Goal: Task Accomplishment & Management: Manage account settings

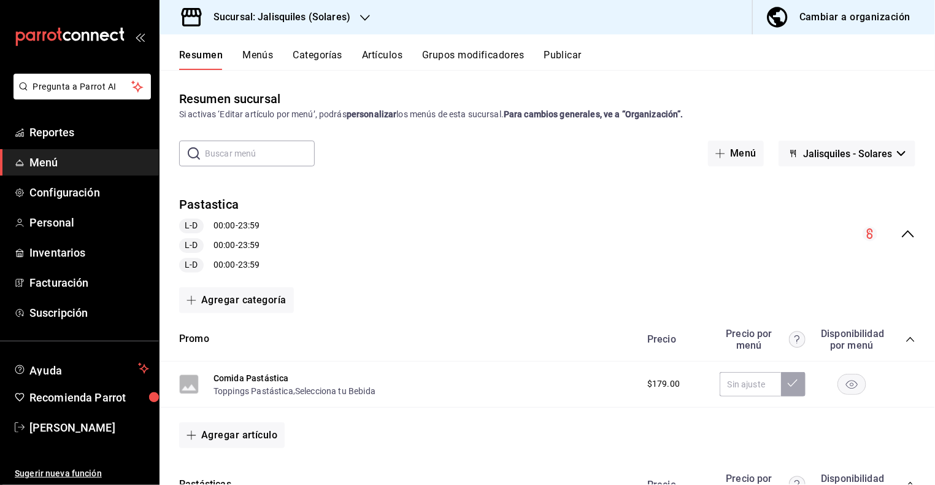
scroll to position [347, 0]
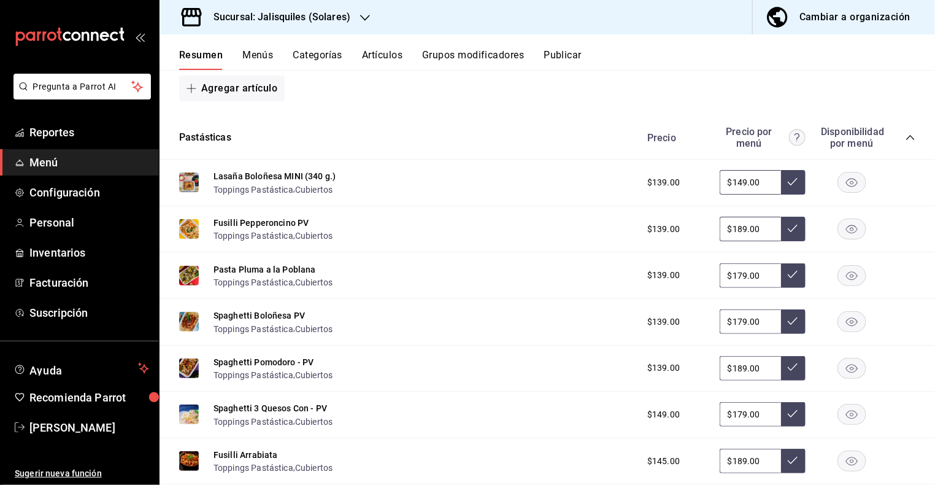
click at [71, 160] on span "Menú" at bounding box center [89, 162] width 120 height 17
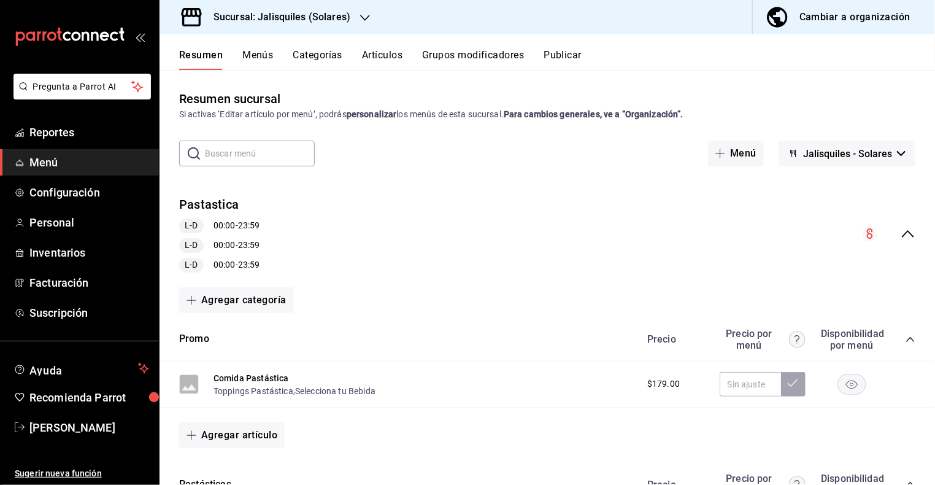
scroll to position [15, 0]
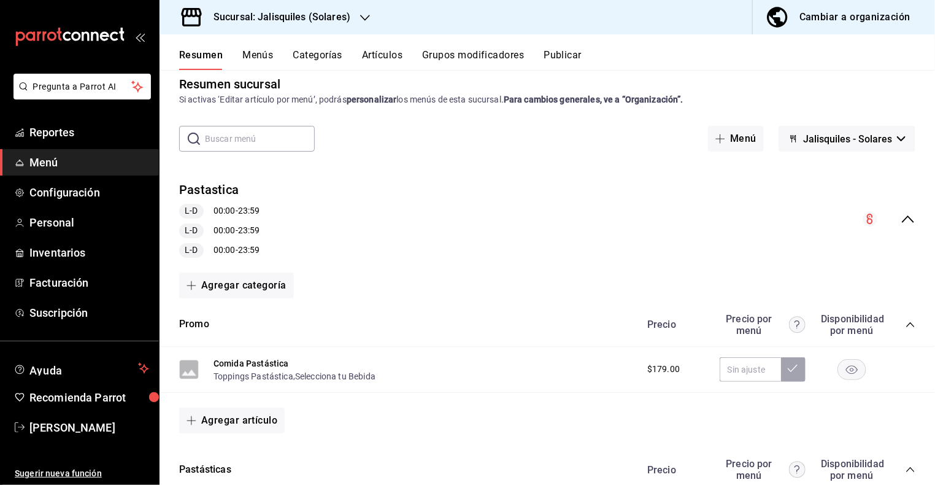
click at [907, 215] on icon "collapse-menu-row" at bounding box center [908, 219] width 15 height 15
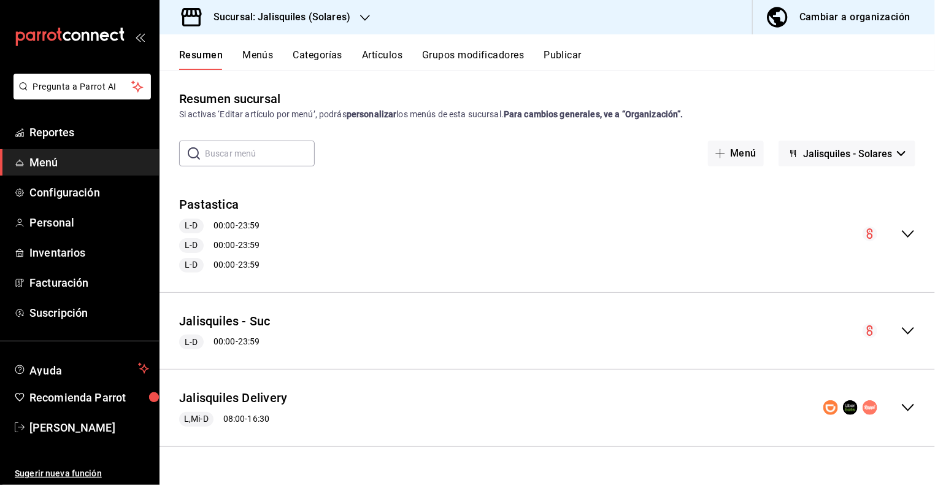
scroll to position [0, 0]
click at [908, 327] on icon "collapse-menu-row" at bounding box center [908, 330] width 15 height 15
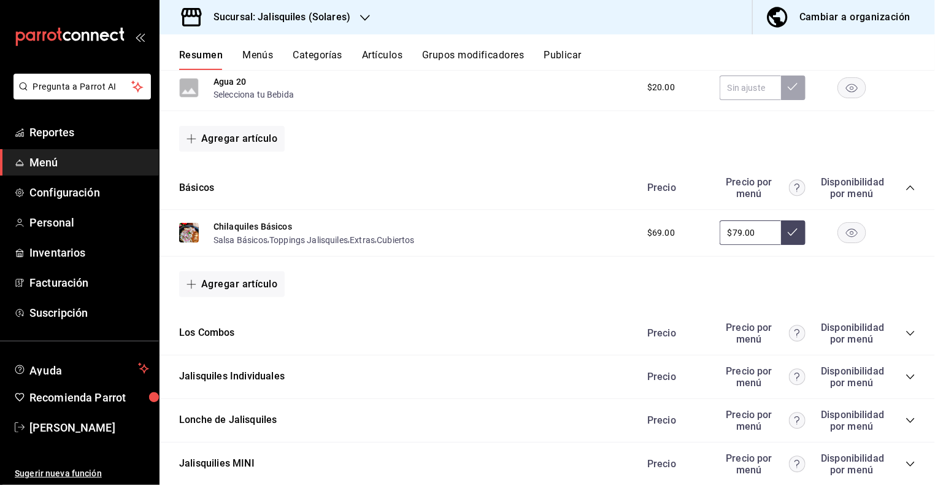
scroll to position [471, 0]
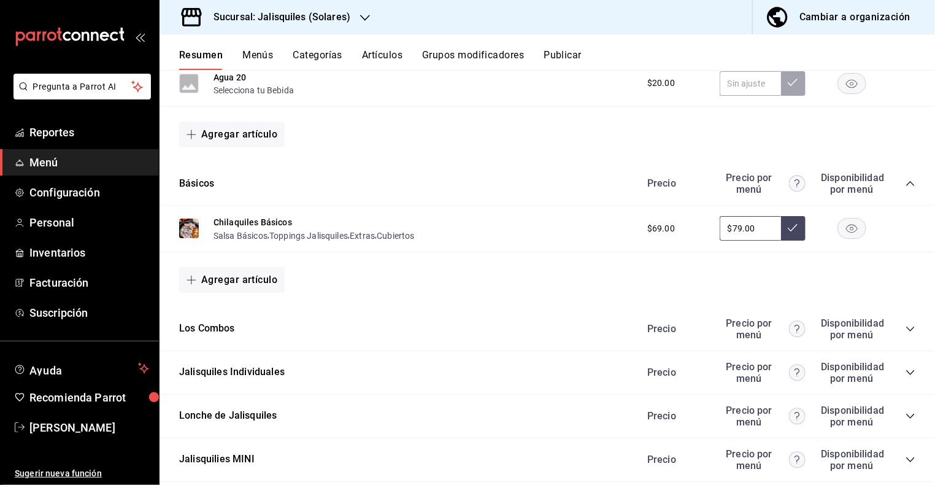
click at [907, 369] on icon "collapse-category-row" at bounding box center [911, 373] width 10 height 10
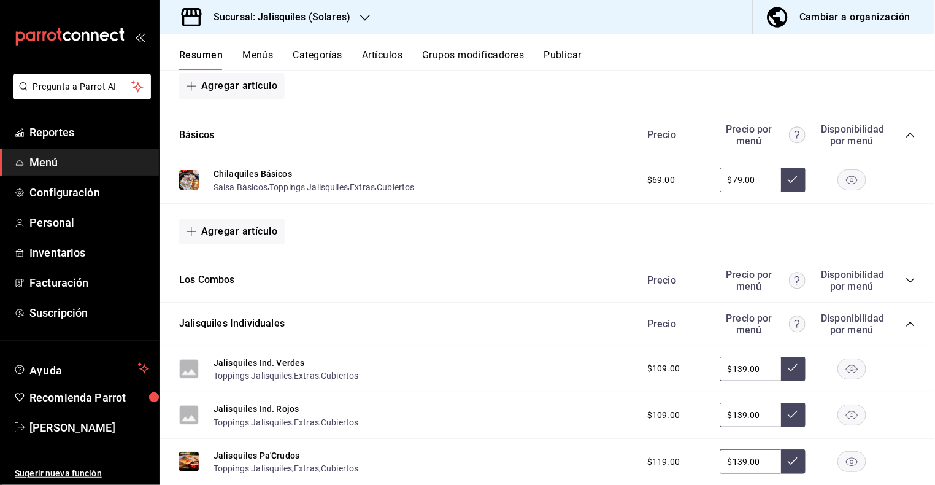
scroll to position [530, 0]
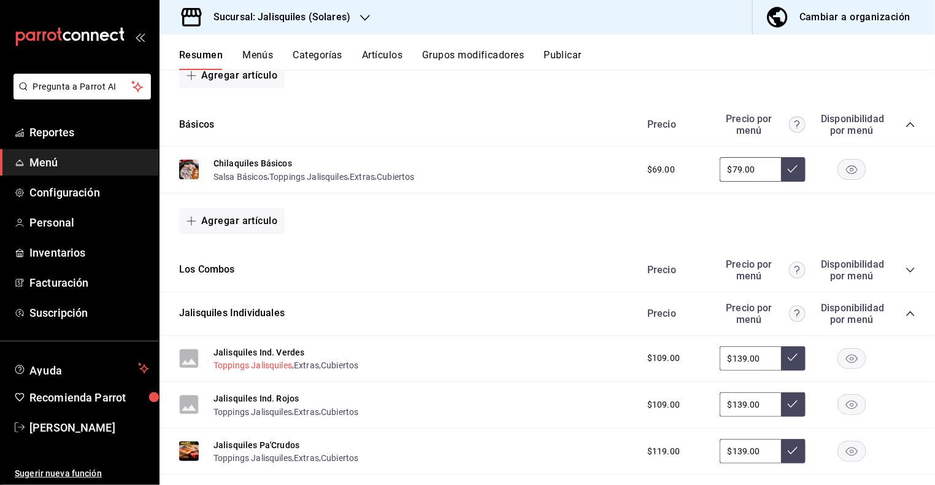
click at [235, 363] on button "Toppings Jalisquiles" at bounding box center [253, 365] width 79 height 12
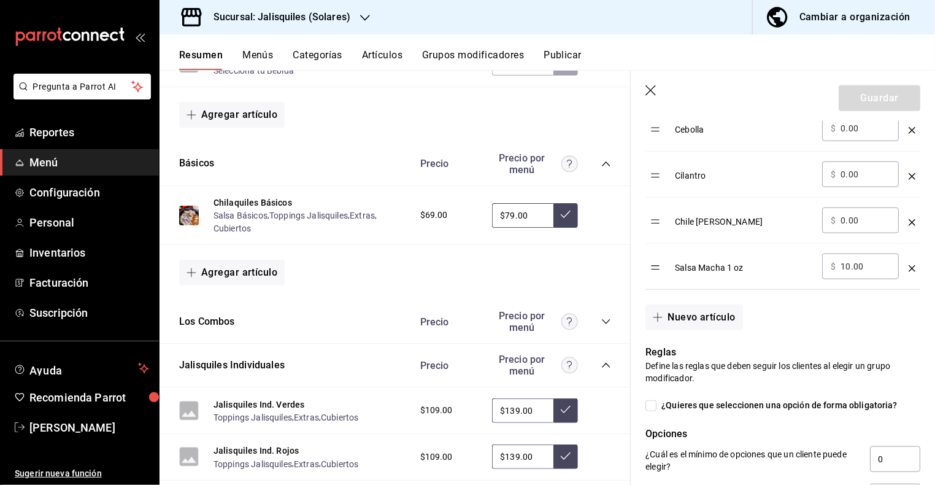
scroll to position [458, 0]
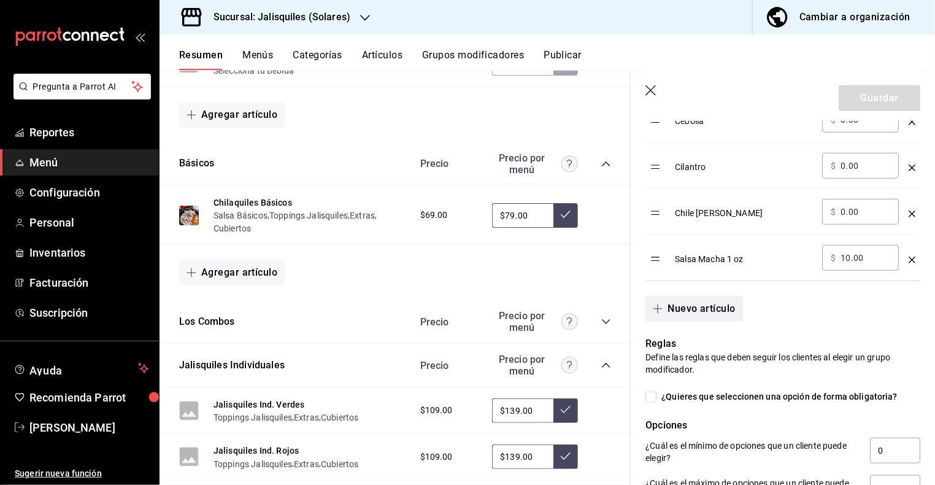
click at [664, 306] on span "button" at bounding box center [660, 309] width 15 height 10
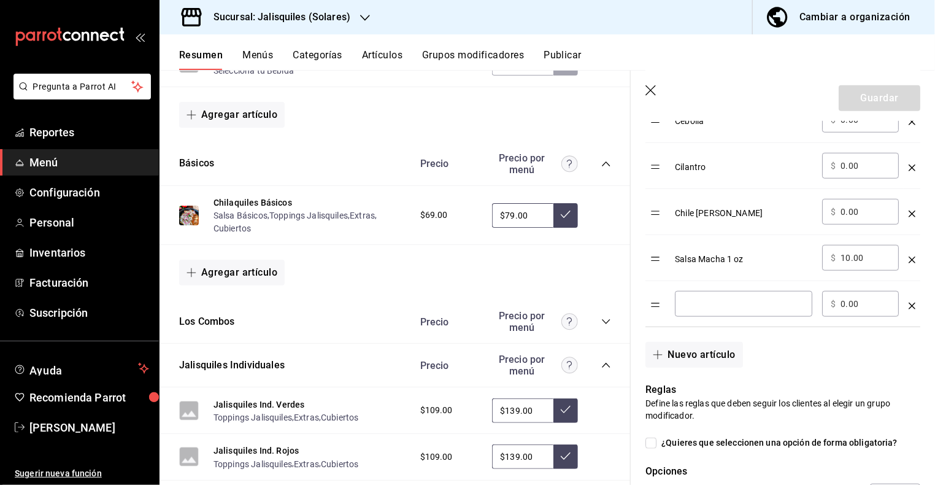
click at [705, 298] on input "optionsTable" at bounding box center [744, 304] width 120 height 12
type input "Frijoles de la Olla"
click at [705, 350] on button "Nuevo artículo" at bounding box center [694, 355] width 97 height 26
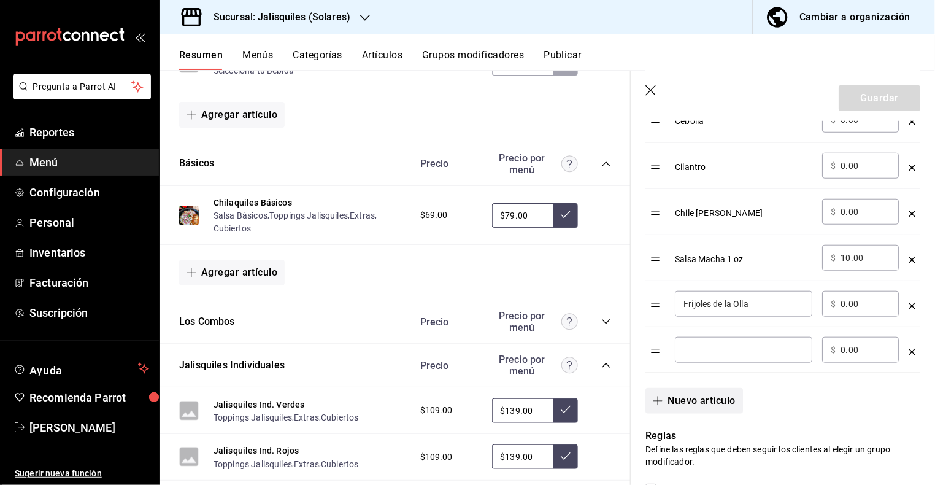
click at [705, 350] on input "optionsTable" at bounding box center [744, 350] width 120 height 12
type input "Frijoles Refritos"
click at [879, 102] on button "Guardar" at bounding box center [880, 98] width 82 height 26
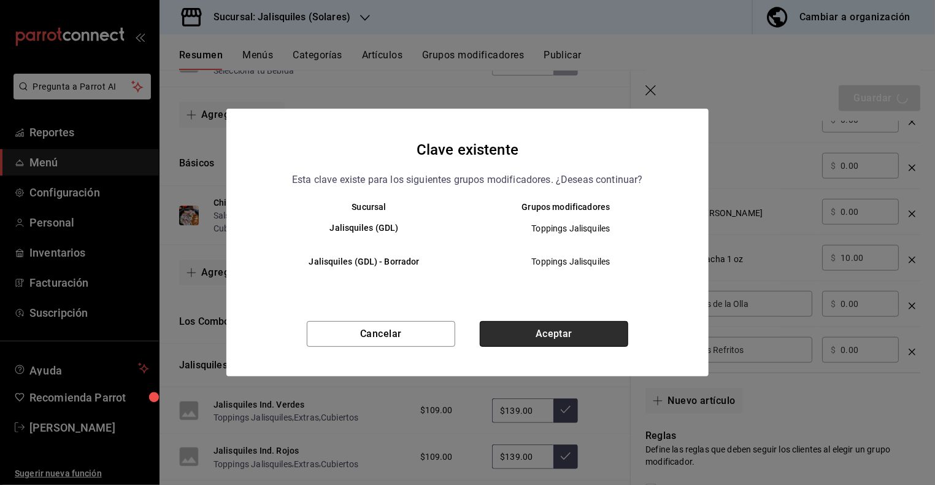
click at [563, 329] on button "Aceptar" at bounding box center [554, 334] width 149 height 26
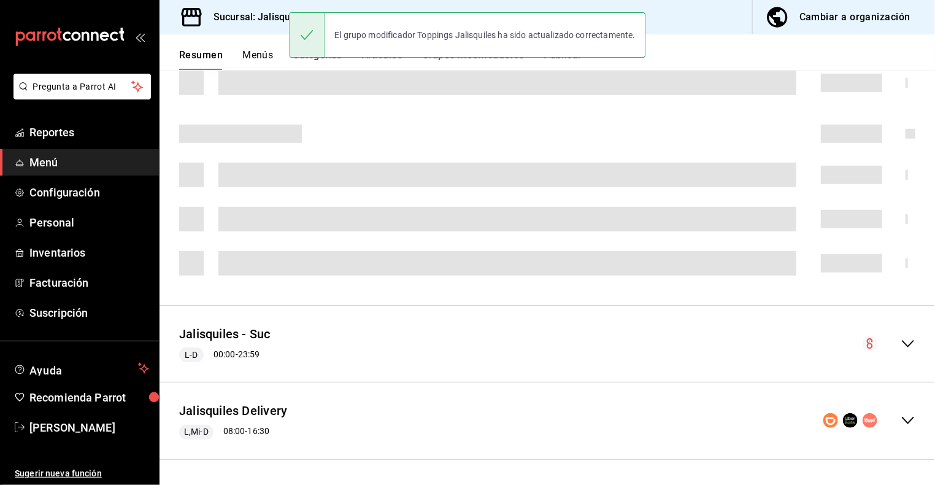
scroll to position [347, 0]
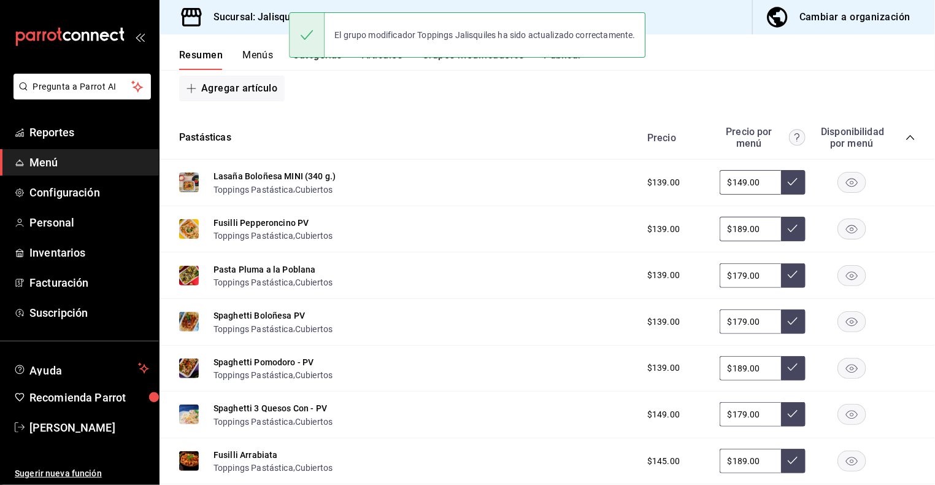
click at [262, 19] on h3 "Sucursal: Jalisquiles (Solares)" at bounding box center [277, 17] width 147 height 15
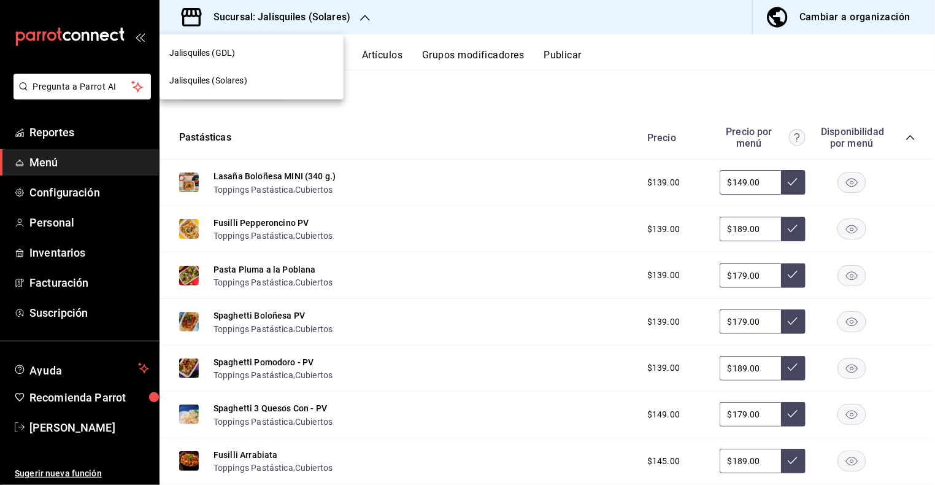
click at [226, 55] on span "Jalisquiles (GDL)" at bounding box center [202, 53] width 66 height 13
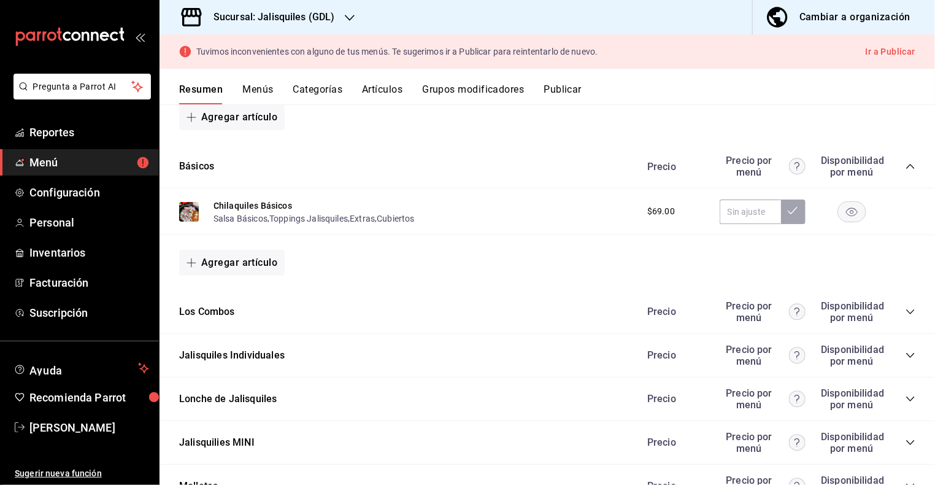
scroll to position [415, 0]
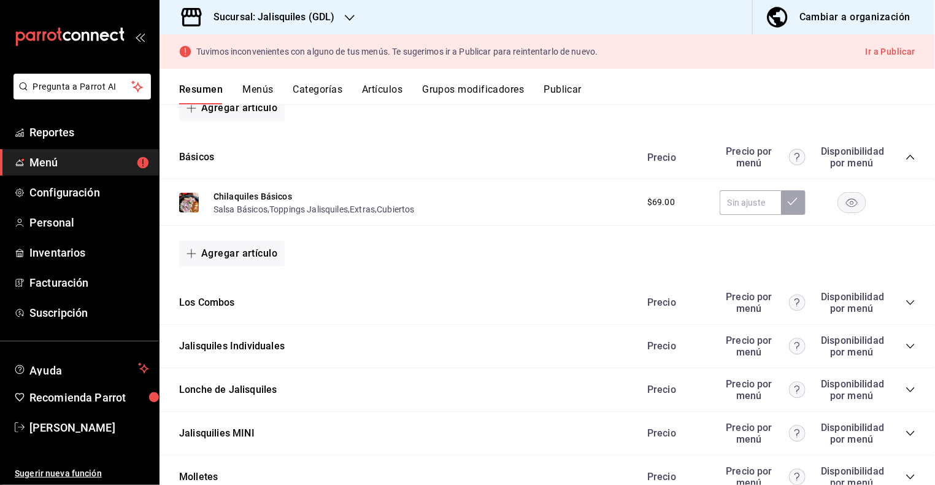
click at [906, 338] on div "Precio Precio por menú Disponibilidad por menú" at bounding box center [775, 345] width 280 height 23
click at [909, 342] on icon "collapse-category-row" at bounding box center [911, 346] width 10 height 10
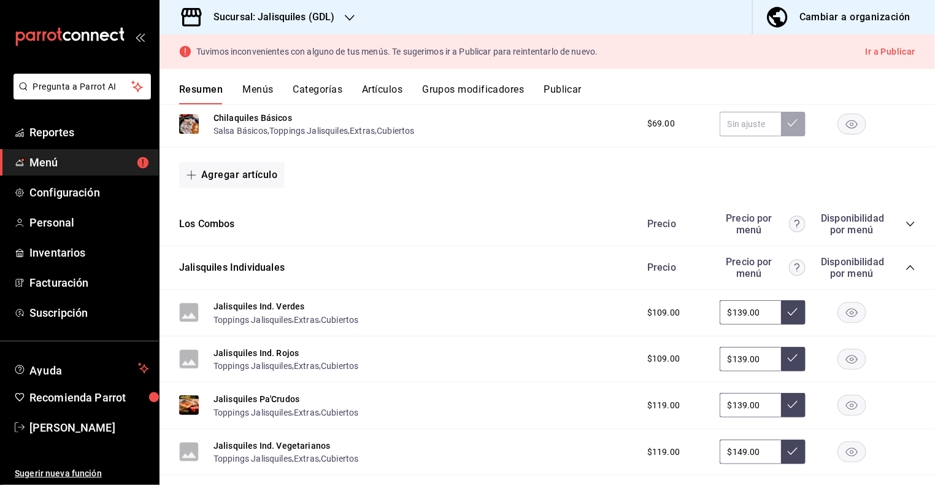
scroll to position [505, 0]
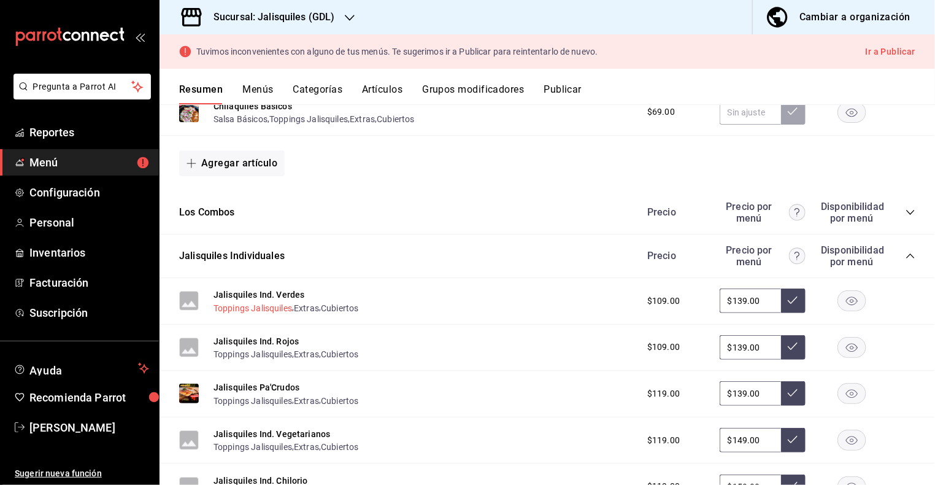
click at [255, 304] on button "Toppings Jalisquiles" at bounding box center [253, 308] width 79 height 12
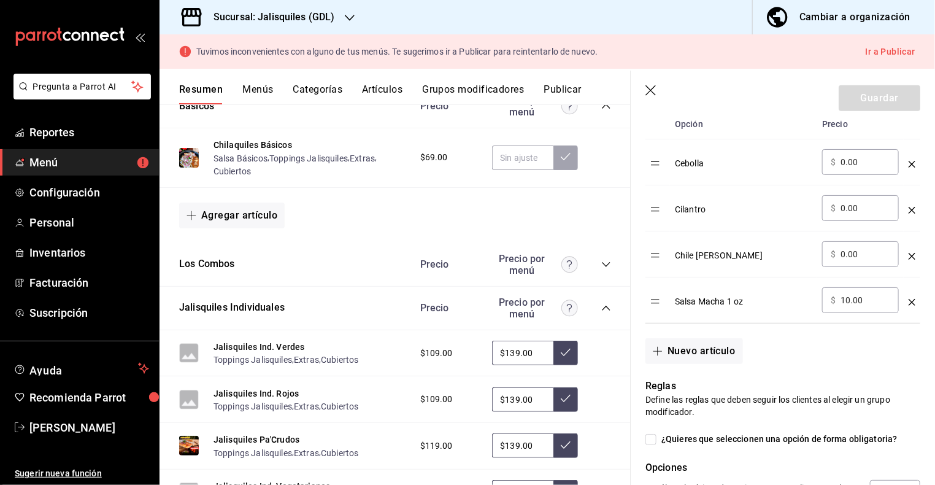
scroll to position [434, 0]
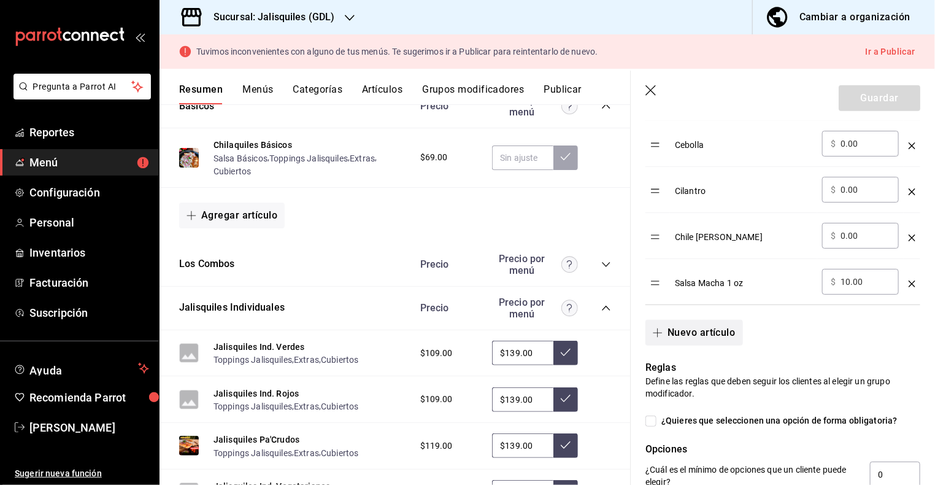
click at [691, 330] on button "Nuevo artículo" at bounding box center [694, 333] width 97 height 26
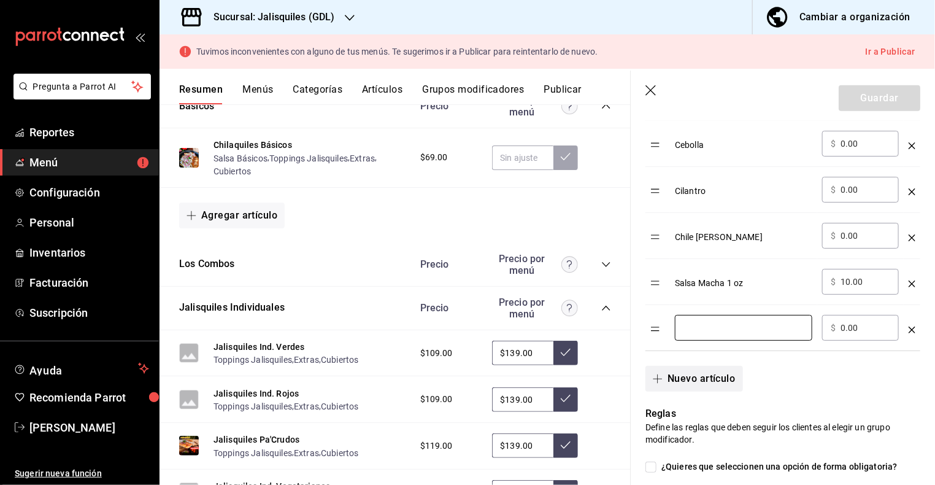
click at [691, 330] on input "optionsTable" at bounding box center [744, 328] width 120 height 12
type input "Frijoles de la Olla"
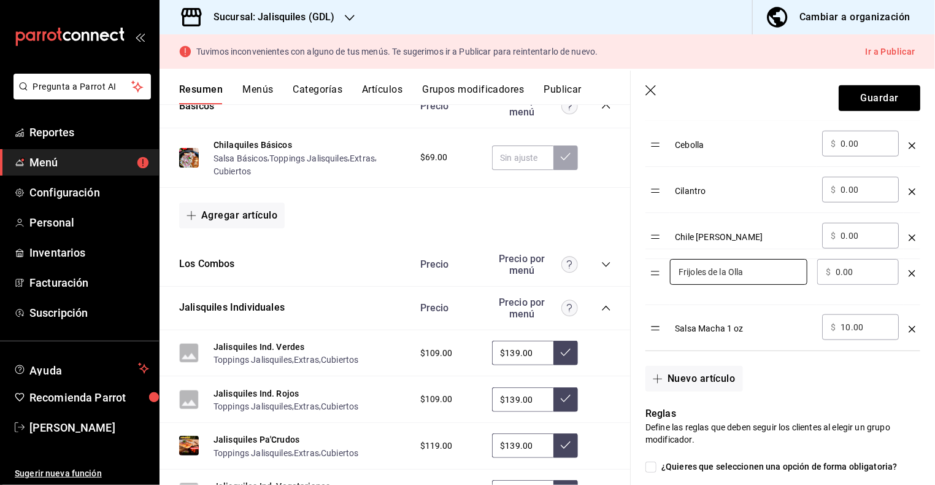
drag, startPoint x: 659, startPoint y: 328, endPoint x: 659, endPoint y: 273, distance: 55.9
click at [659, 273] on table "Opción Precio Cebolla ​ $ 0.00 ​ Cilantro ​ $ 0.00 ​ Chile [PERSON_NAME] ​ $ 0.…" at bounding box center [783, 221] width 275 height 260
click at [660, 374] on icon "button" at bounding box center [658, 379] width 10 height 10
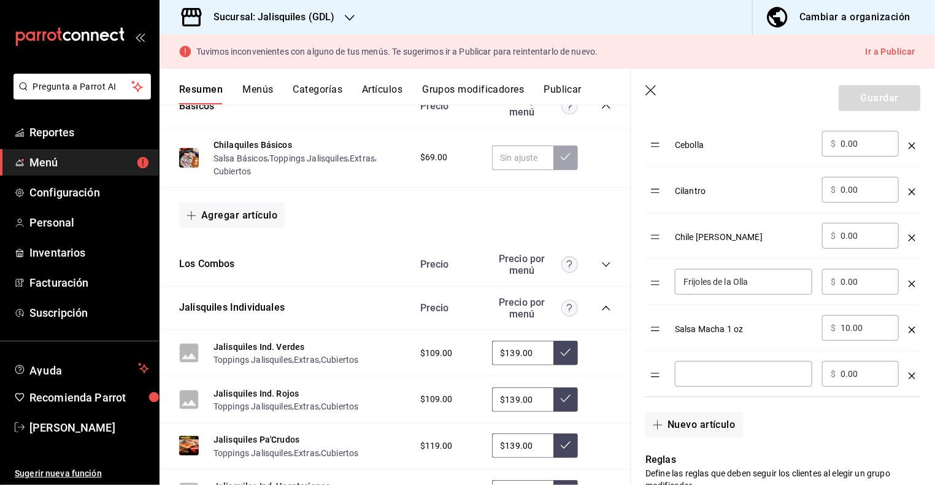
click at [693, 370] on input "optionsTable" at bounding box center [744, 374] width 120 height 12
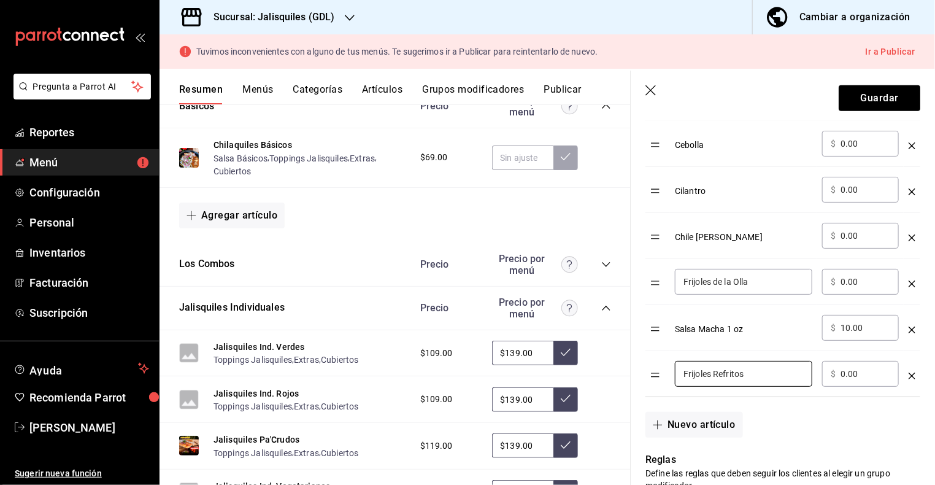
type input "Frijoles Refritos"
click at [912, 327] on icon "optionsTable" at bounding box center [912, 330] width 7 height 7
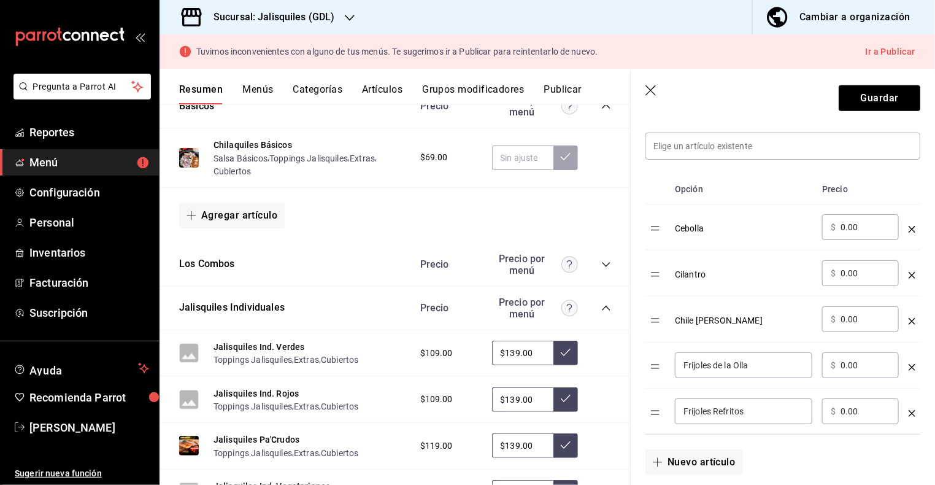
scroll to position [346, 0]
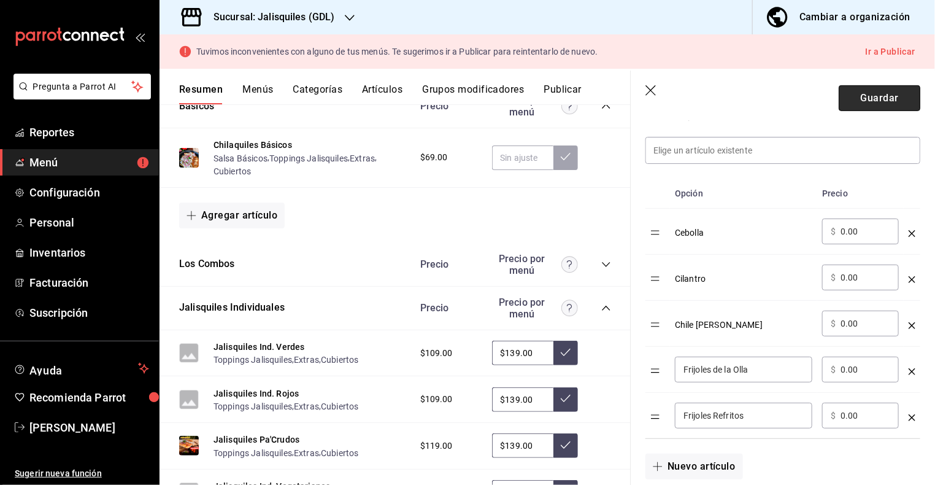
click at [870, 101] on button "Guardar" at bounding box center [880, 98] width 82 height 26
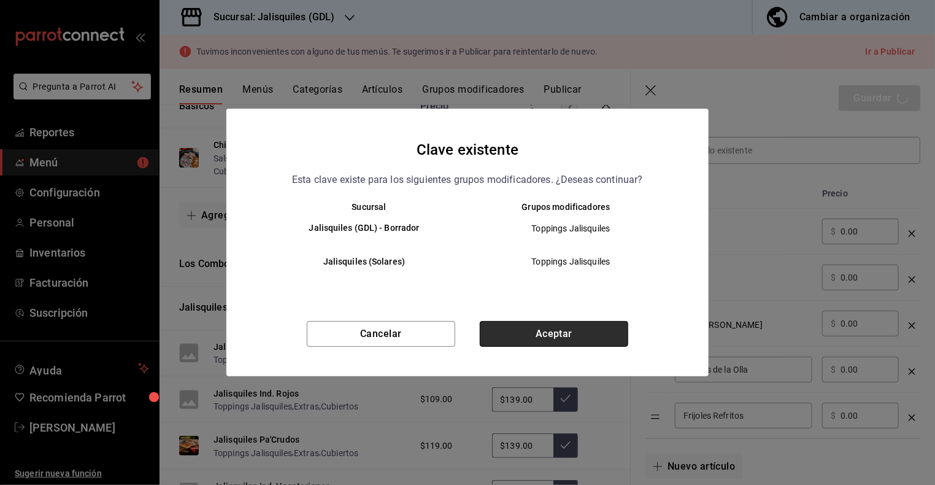
click at [541, 335] on button "Aceptar" at bounding box center [554, 334] width 149 height 26
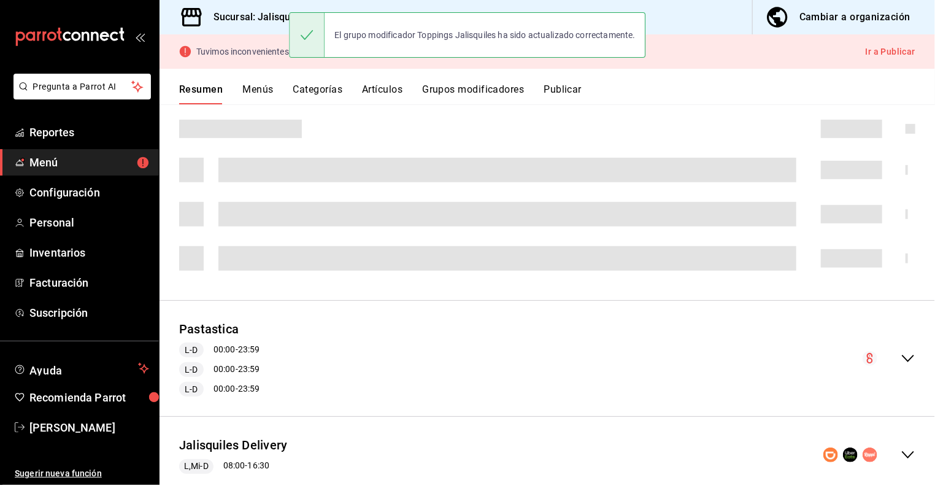
scroll to position [347, 0]
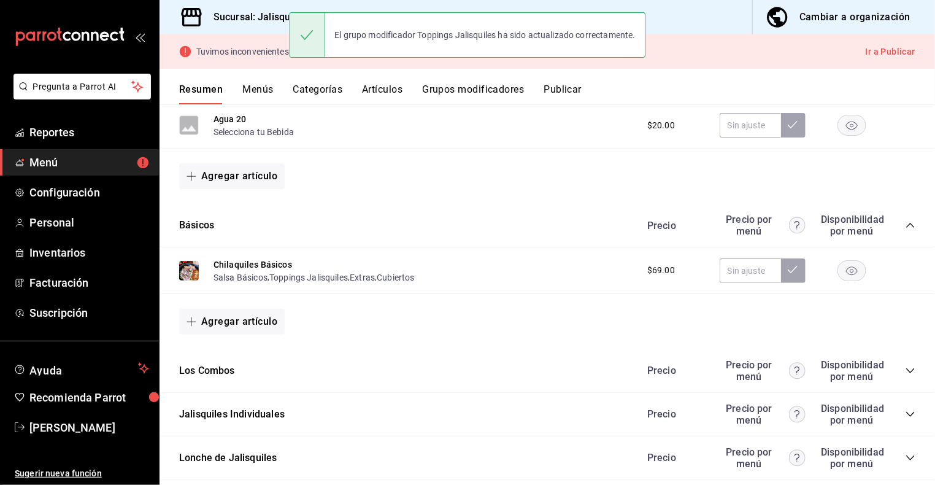
click at [276, 20] on h3 "Sucursal: Jalisquiles (GDL)" at bounding box center [269, 17] width 131 height 15
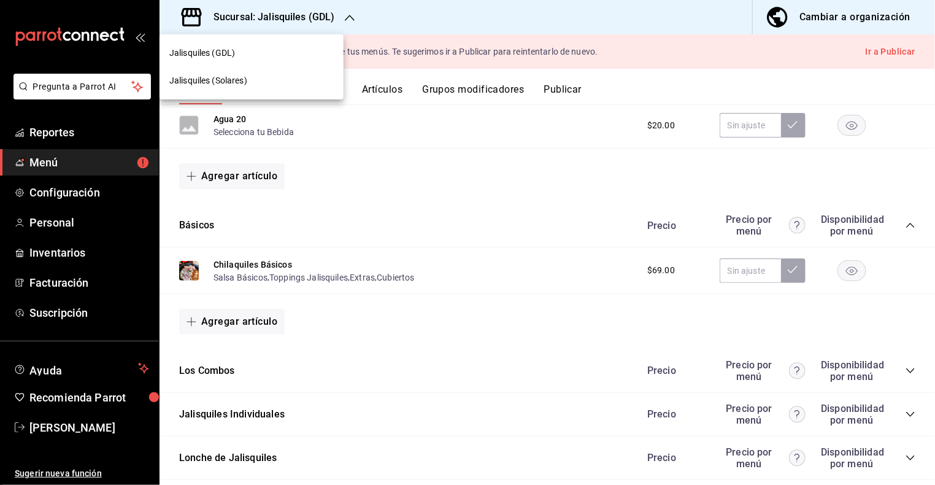
click at [243, 79] on span "Jalisquiles (Solares)" at bounding box center [208, 80] width 78 height 13
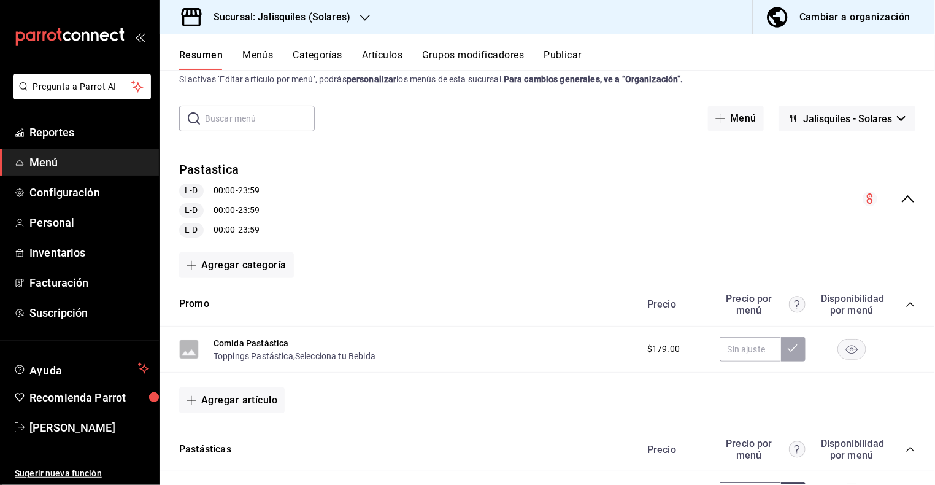
scroll to position [44, 0]
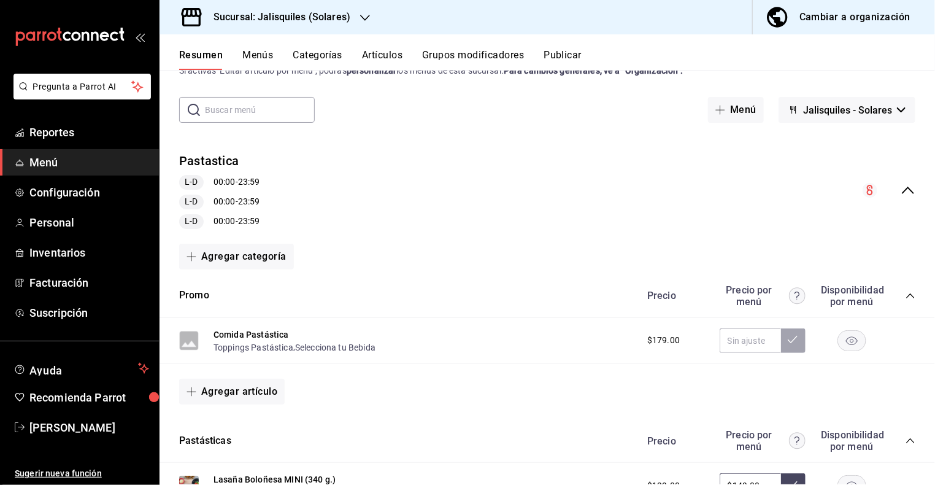
click at [905, 182] on div "Pastastica [PERSON_NAME] 00:00 - 23:59 [PERSON_NAME] 00:00 - 23:59 [PERSON_NAME…" at bounding box center [548, 190] width 776 height 96
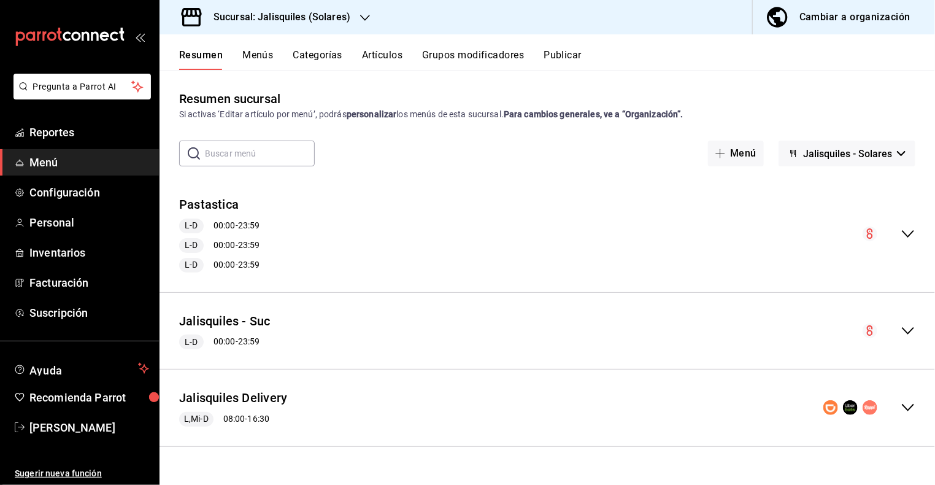
scroll to position [0, 0]
click at [907, 328] on icon "collapse-menu-row" at bounding box center [908, 330] width 15 height 15
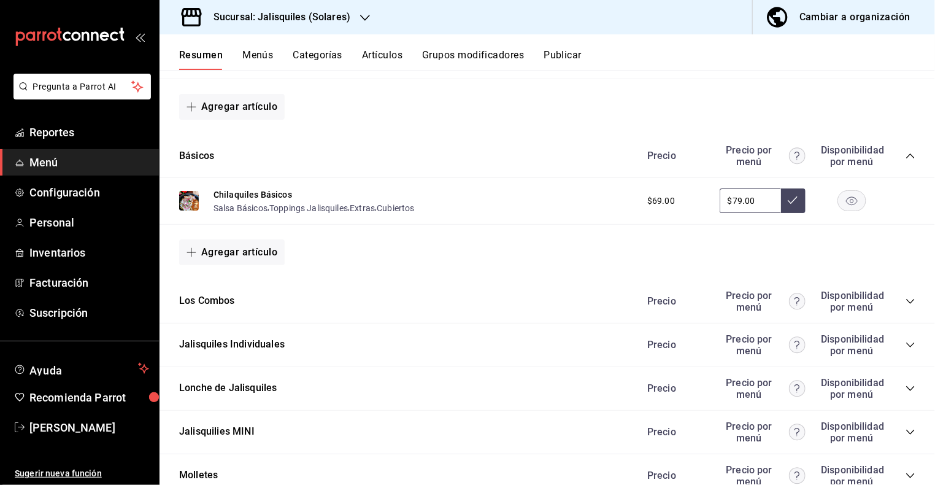
scroll to position [500, 0]
click at [910, 339] on icon "collapse-category-row" at bounding box center [911, 344] width 10 height 10
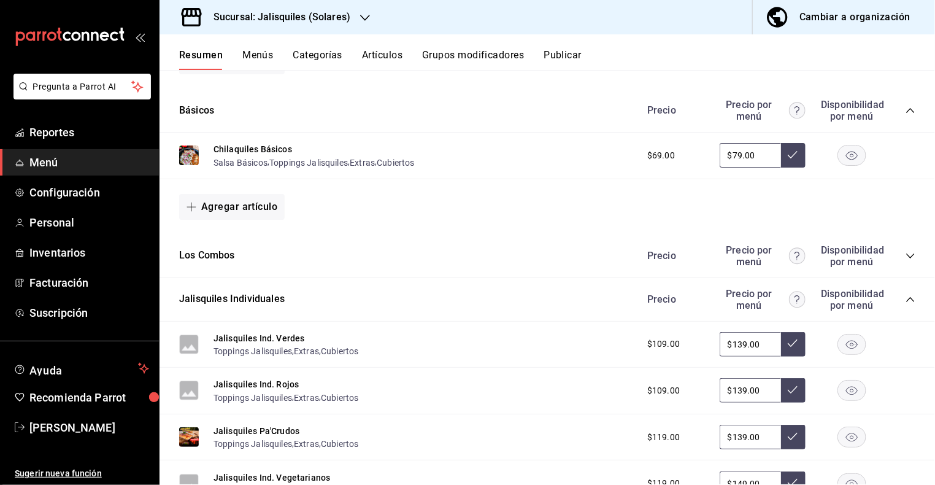
scroll to position [546, 0]
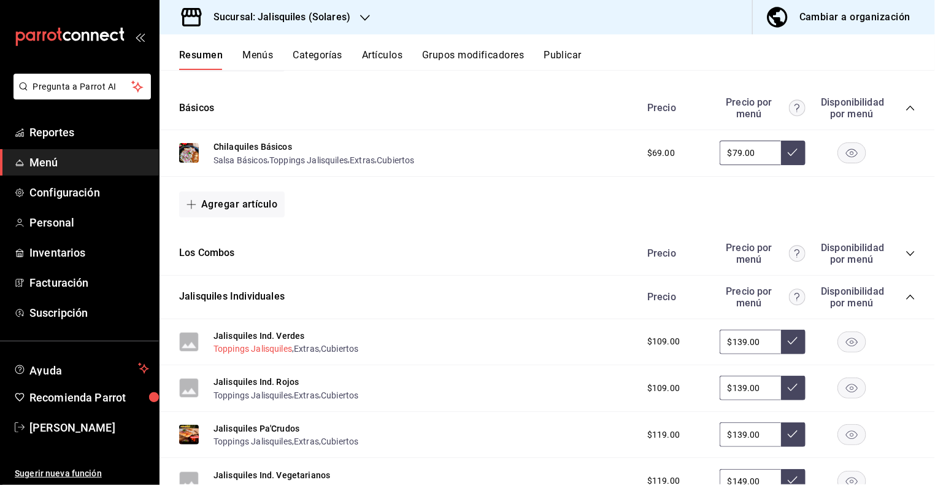
click at [262, 342] on button "Toppings Jalisquiles" at bounding box center [253, 348] width 79 height 12
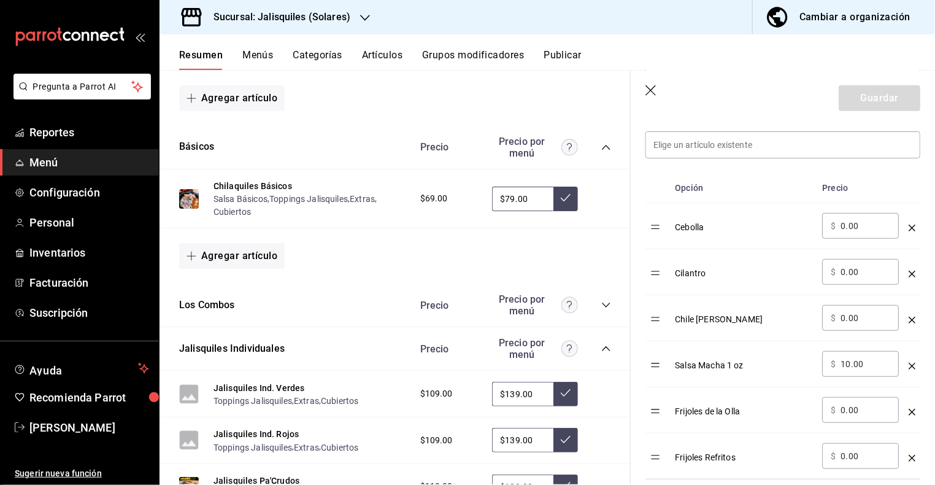
scroll to position [354, 0]
click at [912, 360] on icon "optionsTable" at bounding box center [912, 363] width 7 height 7
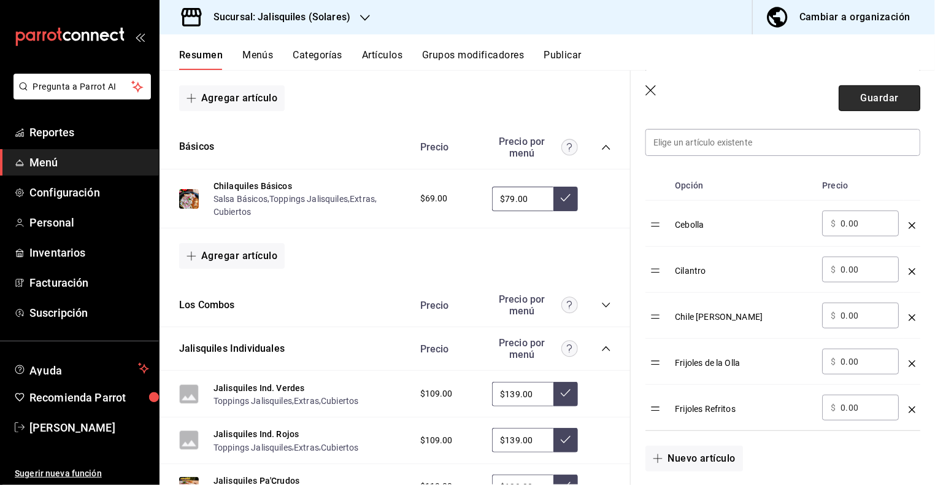
click at [868, 102] on button "Guardar" at bounding box center [880, 98] width 82 height 26
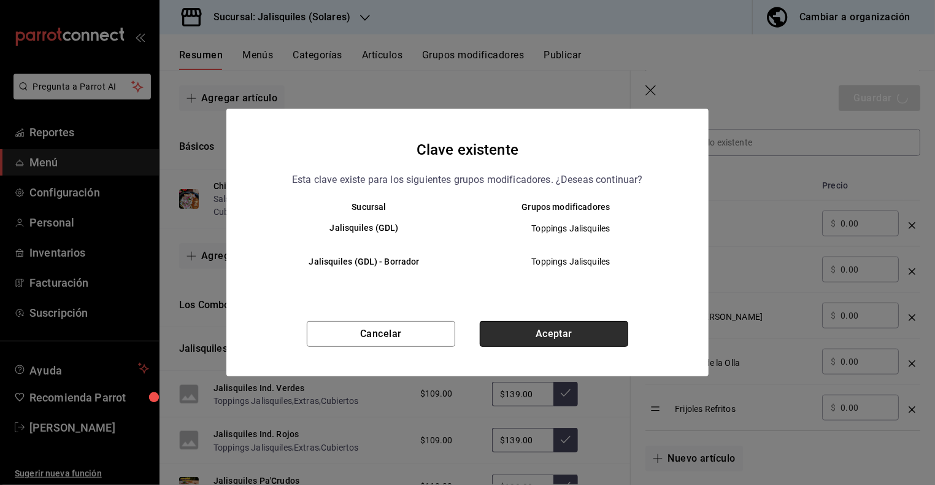
click at [535, 333] on button "Aceptar" at bounding box center [554, 334] width 149 height 26
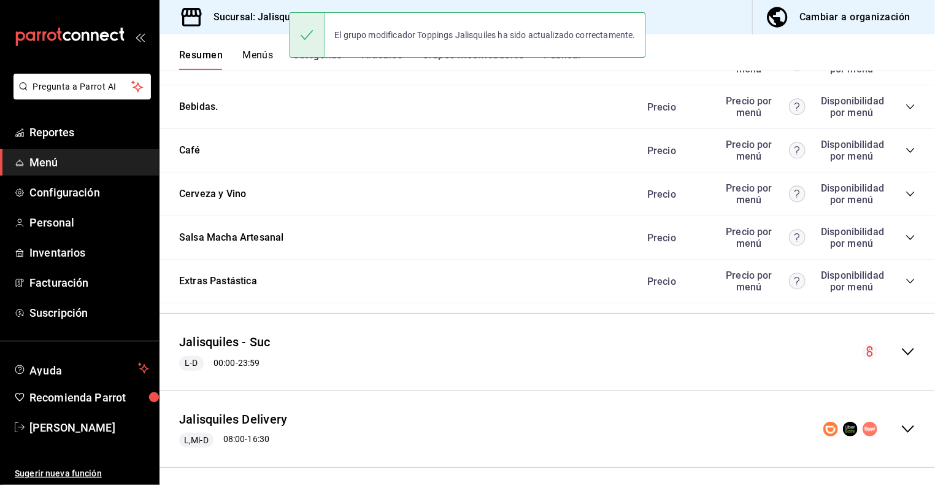
scroll to position [1115, 0]
